Goal: Information Seeking & Learning: Learn about a topic

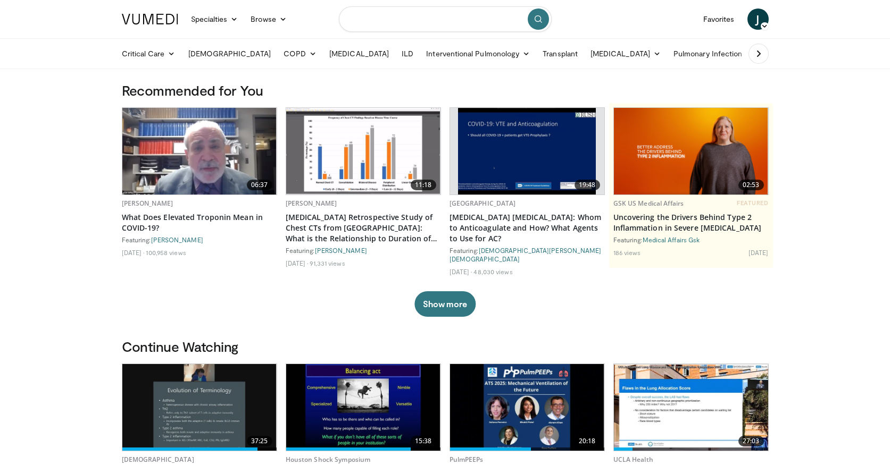
click at [421, 19] on input "Search topics, interventions" at bounding box center [445, 19] width 213 height 26
type input "**********"
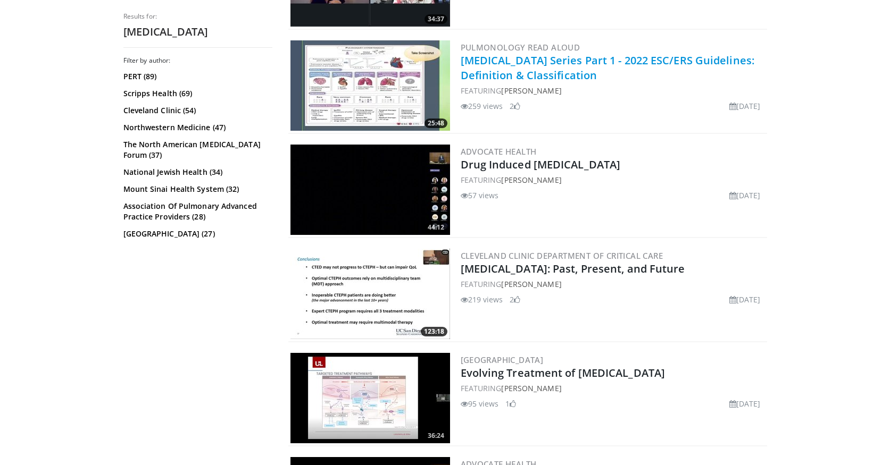
scroll to position [813, 0]
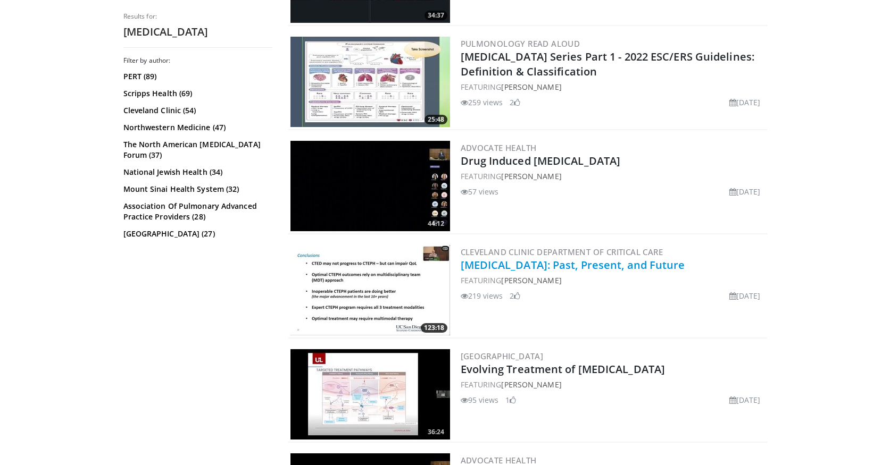
click at [525, 270] on link "[MEDICAL_DATA]: Past, Present, and Future" at bounding box center [573, 265] width 224 height 14
